Goal: Find specific fact: Find specific fact

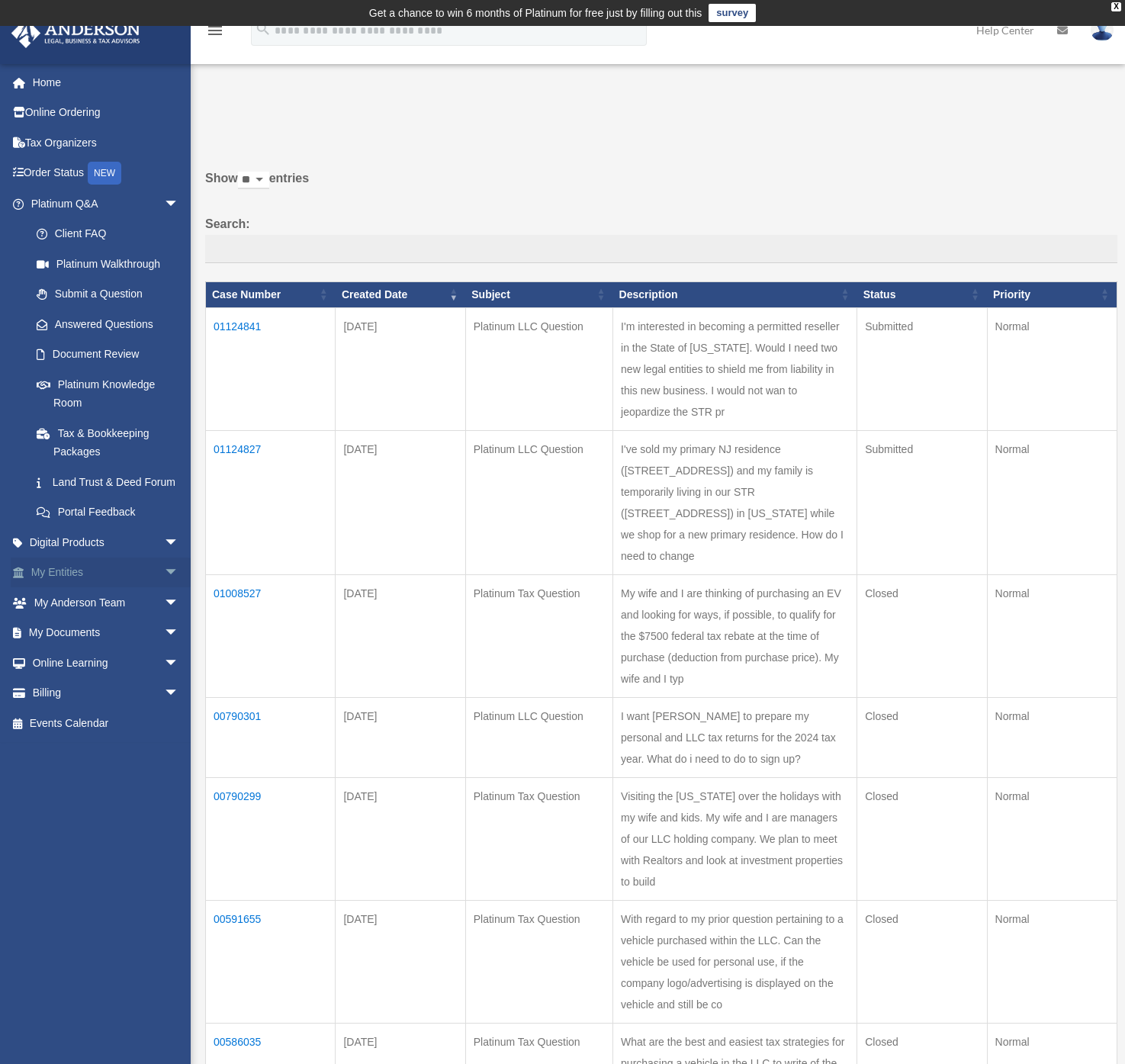
click at [79, 588] on link "My Entities arrow_drop_down" at bounding box center [106, 572] width 191 height 30
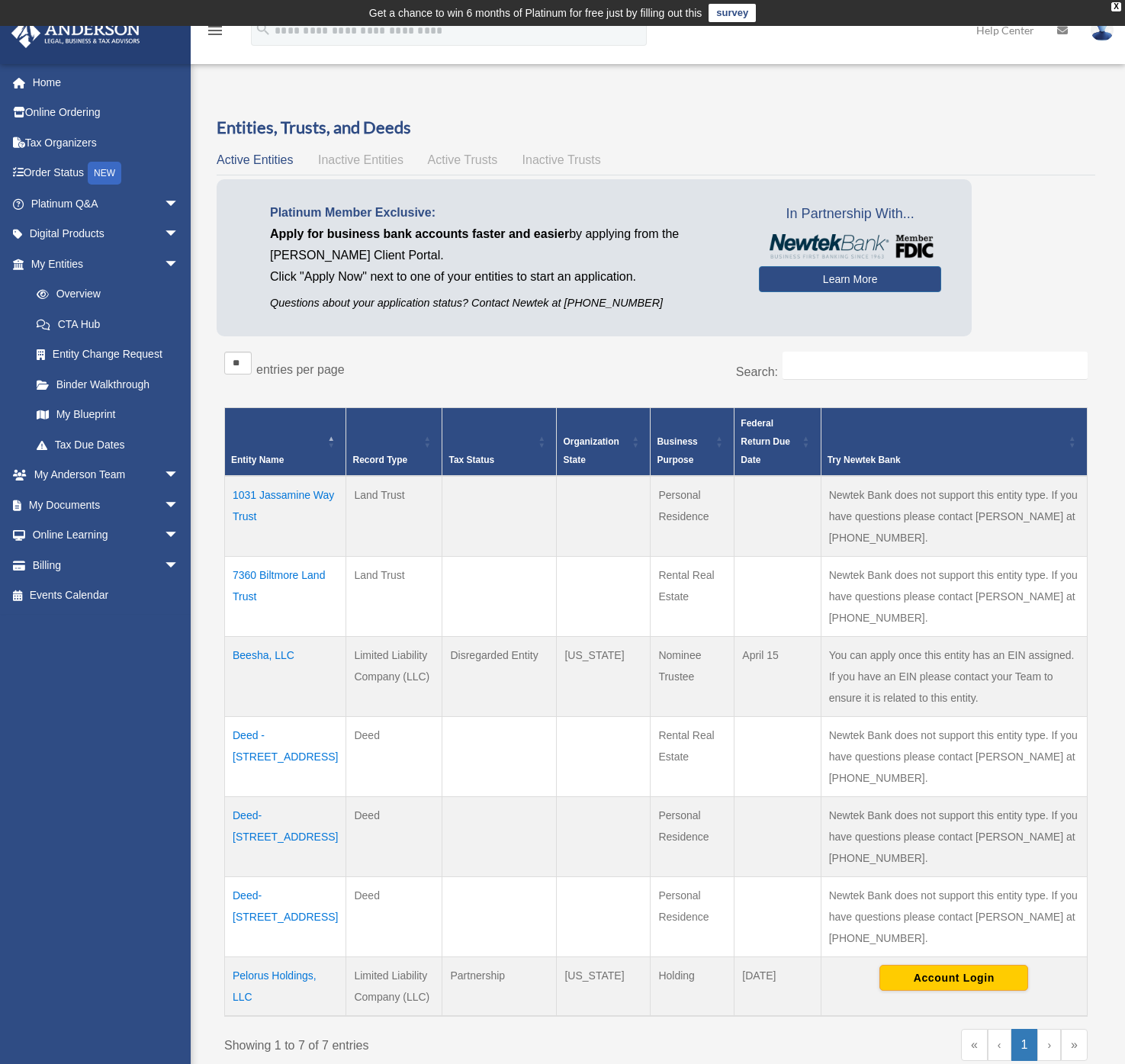
click at [263, 637] on td "Beesha, LLC" at bounding box center [286, 676] width 122 height 80
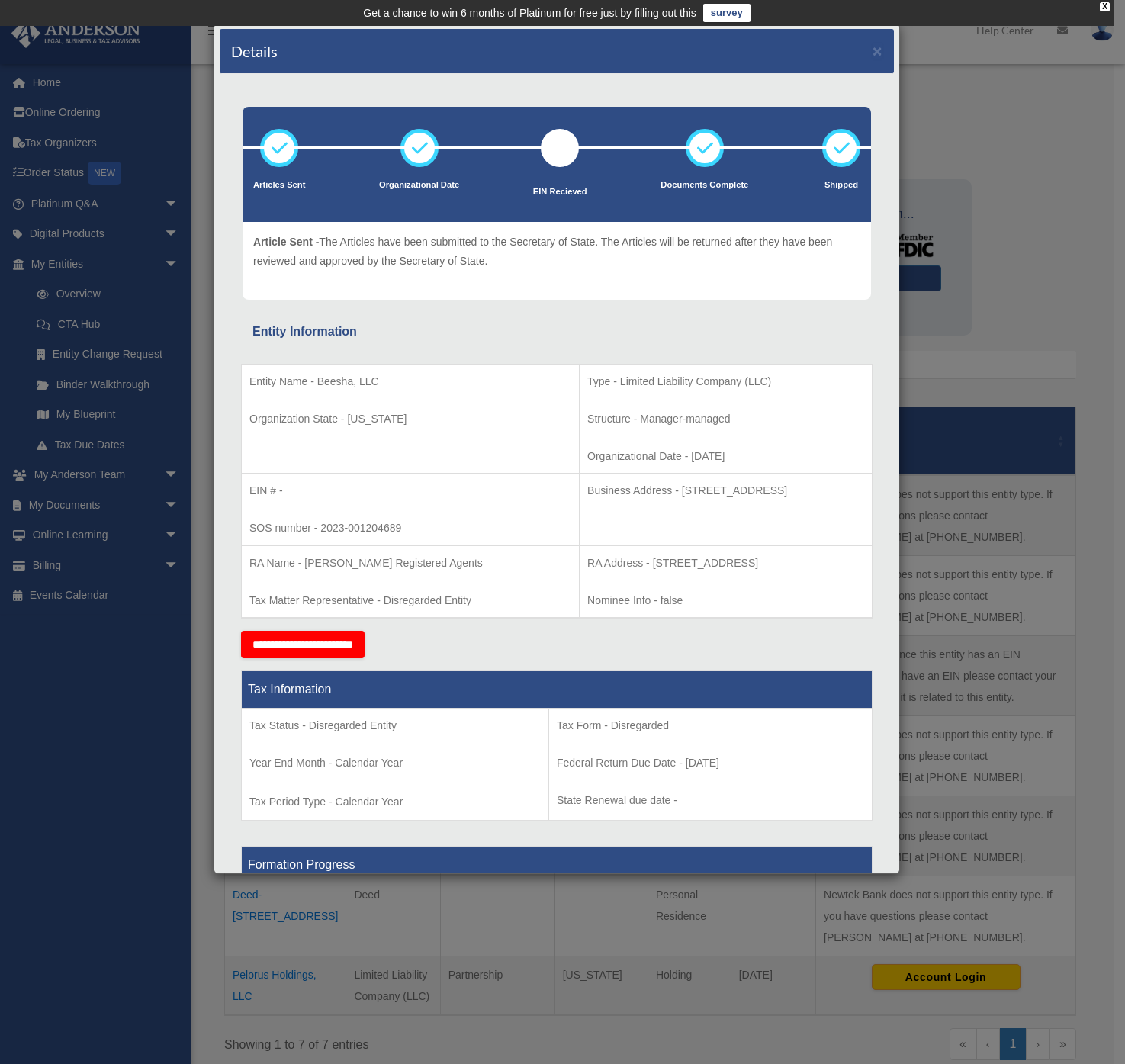
drag, startPoint x: 599, startPoint y: 492, endPoint x: 779, endPoint y: 489, distance: 180.0
click at [793, 487] on p "Business Address - [STREET_ADDRESS]" at bounding box center [725, 490] width 276 height 19
copy p "[STREET_ADDRESS]"
click at [962, 122] on div "Details × Articles Sent Organizational Date" at bounding box center [562, 532] width 1125 height 1064
click at [873, 52] on button "×" at bounding box center [877, 50] width 10 height 16
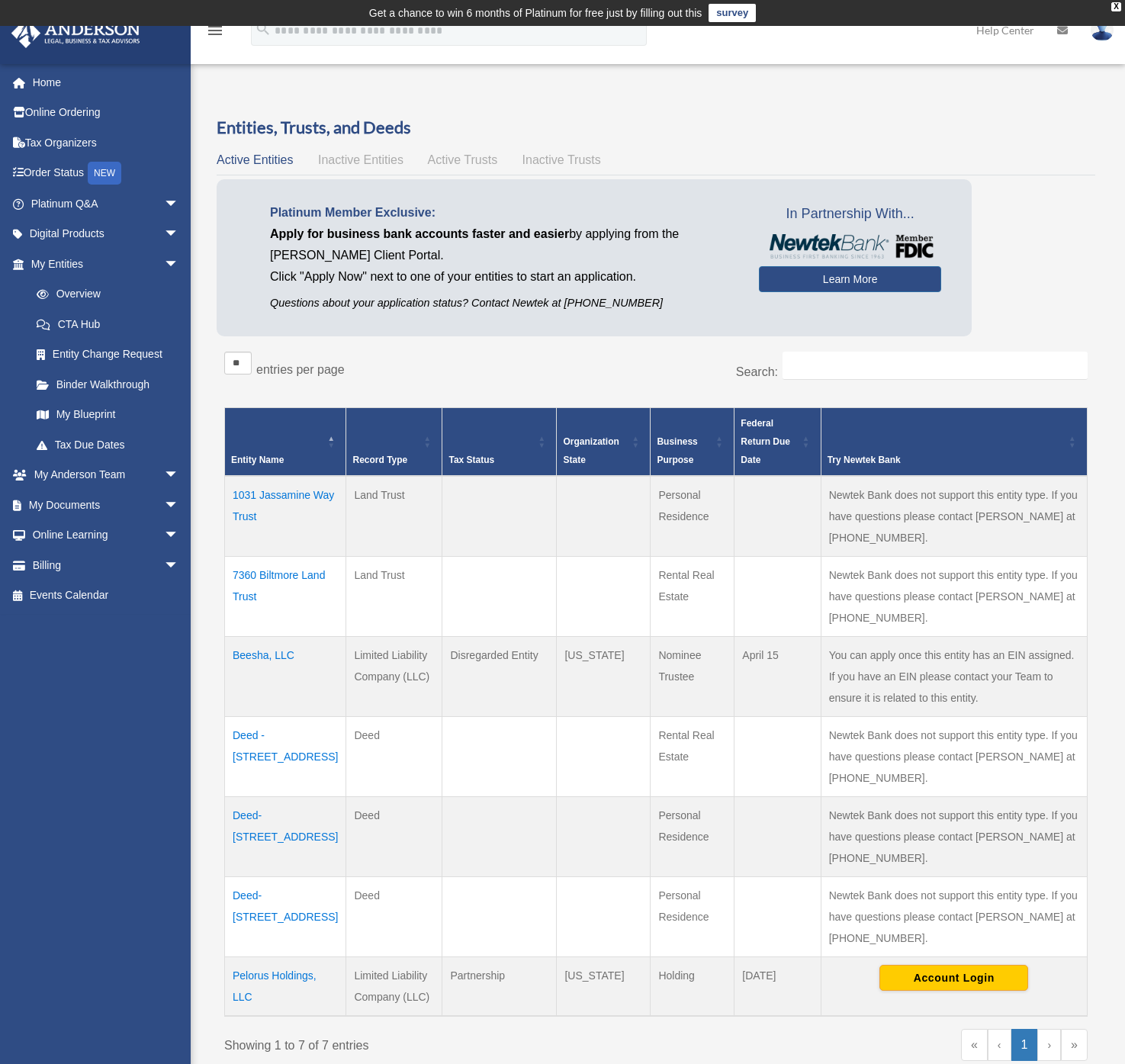
click at [266, 637] on td "Beesha, LLC" at bounding box center [286, 676] width 122 height 80
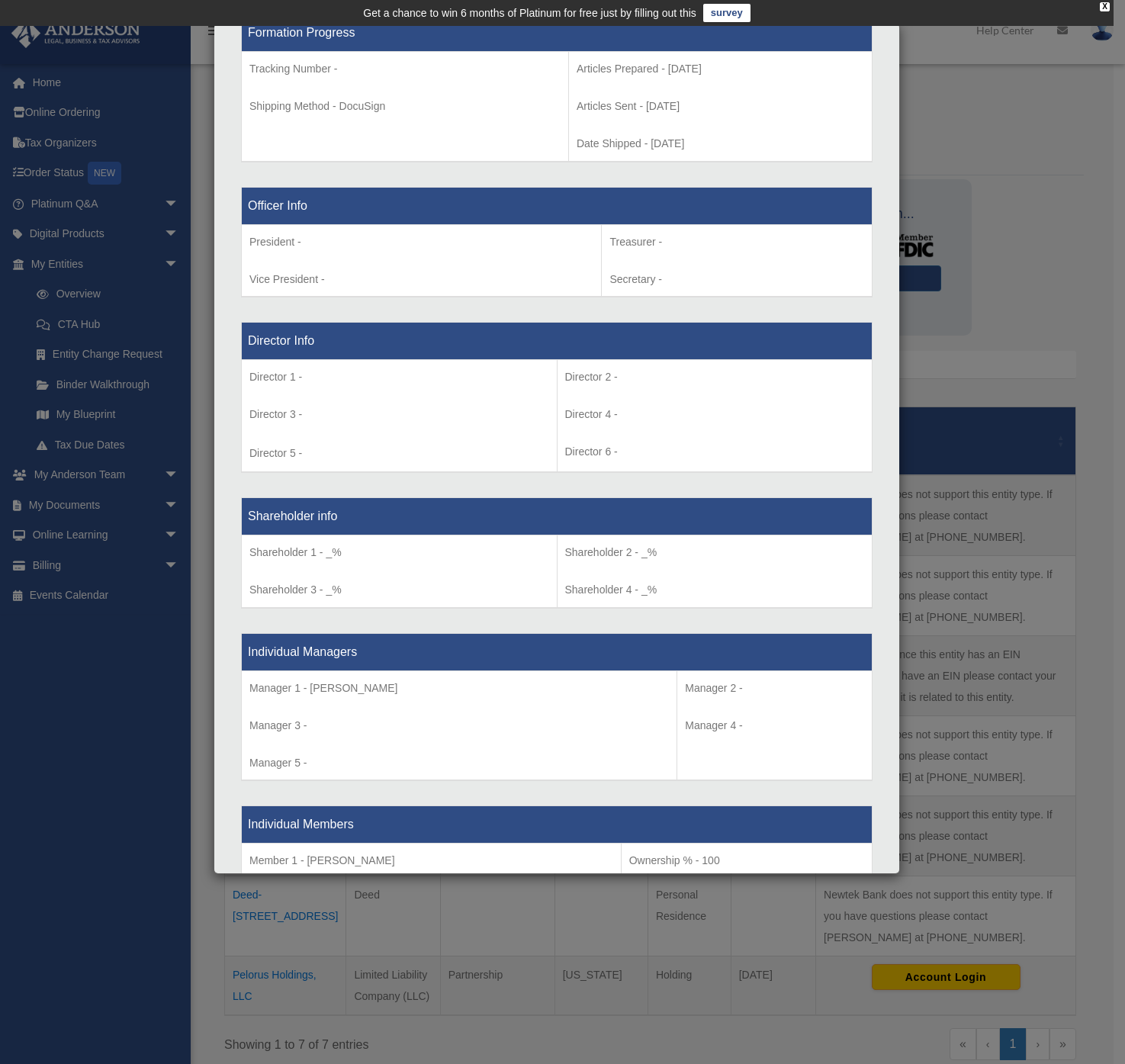
scroll to position [831, 0]
